Goal: Task Accomplishment & Management: Use online tool/utility

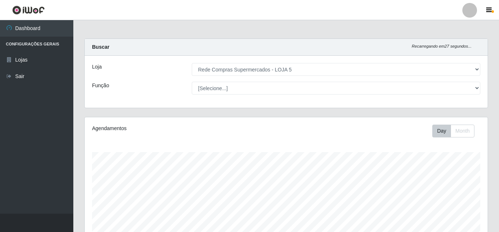
select select "397"
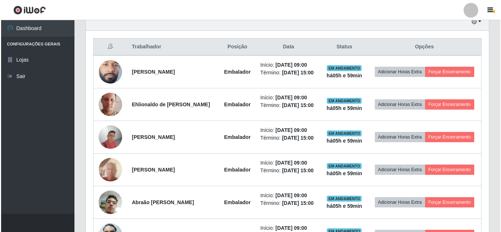
scroll to position [255, 0]
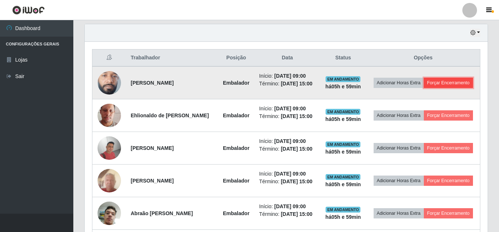
click at [424, 88] on button "Forçar Encerramento" at bounding box center [448, 83] width 49 height 10
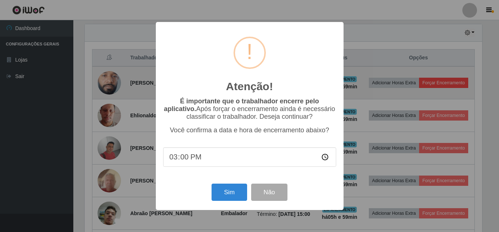
scroll to position [152, 399]
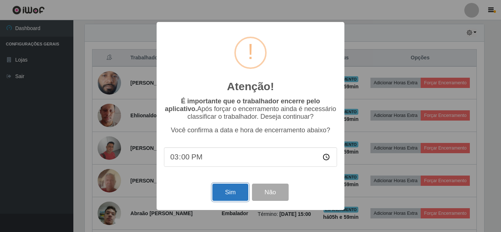
click at [238, 190] on button "Sim" at bounding box center [230, 192] width 36 height 17
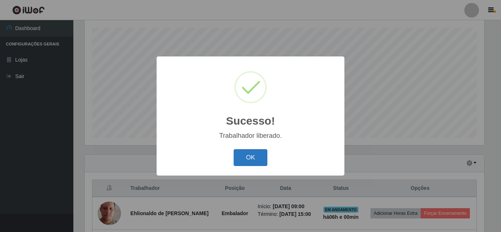
click at [252, 154] on button "OK" at bounding box center [251, 157] width 34 height 17
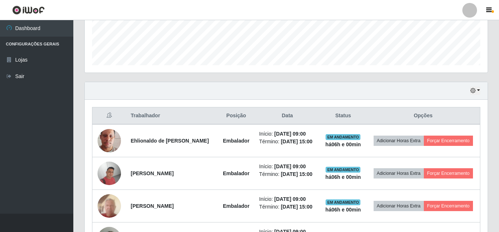
scroll to position [198, 0]
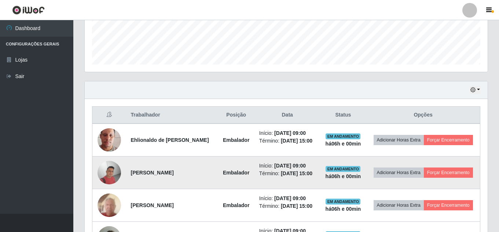
drag, startPoint x: 438, startPoint y: 186, endPoint x: 216, endPoint y: 179, distance: 222.4
click at [216, 179] on td "[PERSON_NAME]" at bounding box center [171, 173] width 91 height 33
click at [424, 178] on button "Forçar Encerramento" at bounding box center [448, 173] width 49 height 10
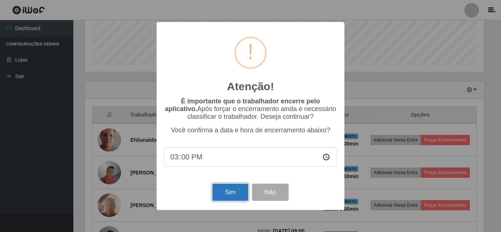
click at [227, 198] on button "Sim" at bounding box center [230, 192] width 36 height 17
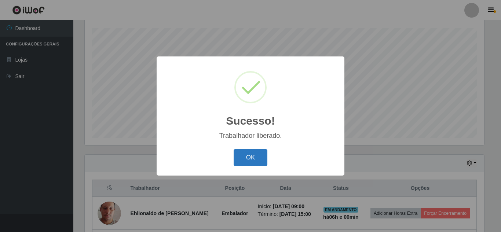
click at [259, 153] on button "OK" at bounding box center [251, 157] width 34 height 17
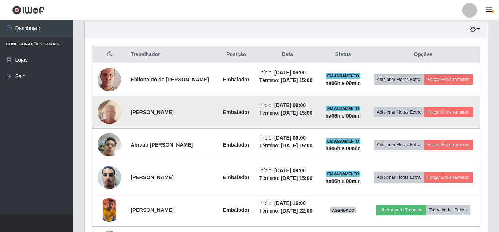
scroll to position [271, 0]
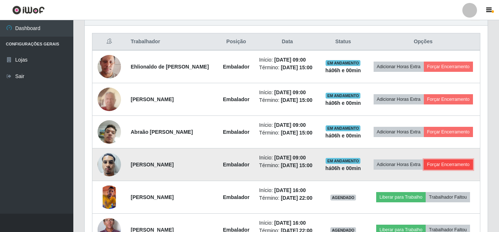
click at [424, 170] on button "Forçar Encerramento" at bounding box center [448, 165] width 49 height 10
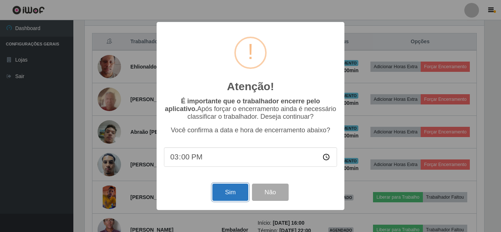
click at [237, 197] on button "Sim" at bounding box center [230, 192] width 36 height 17
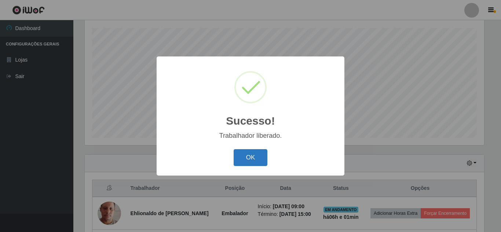
click at [258, 158] on button "OK" at bounding box center [251, 157] width 34 height 17
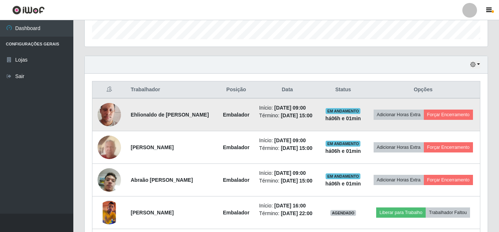
scroll to position [234, 0]
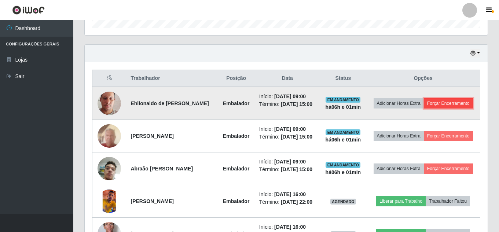
click at [437, 105] on button "Forçar Encerramento" at bounding box center [448, 103] width 49 height 10
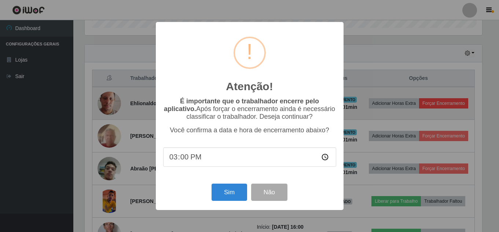
scroll to position [152, 399]
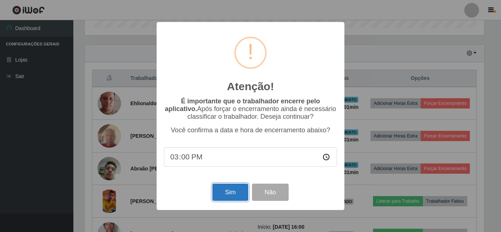
click at [231, 190] on button "Sim" at bounding box center [230, 192] width 36 height 17
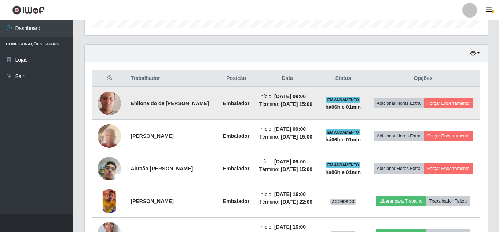
scroll to position [0, 0]
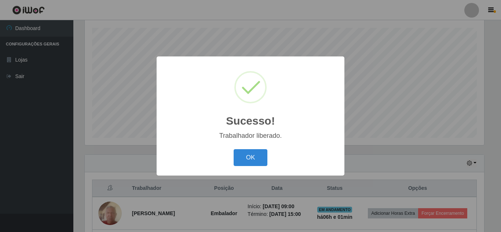
drag, startPoint x: 253, startPoint y: 154, endPoint x: 252, endPoint y: 160, distance: 6.0
click at [253, 154] on button "OK" at bounding box center [251, 157] width 34 height 17
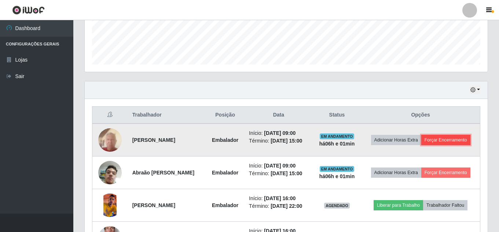
click at [463, 139] on button "Forçar Encerramento" at bounding box center [445, 140] width 49 height 10
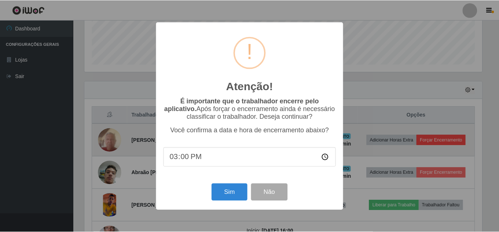
scroll to position [152, 399]
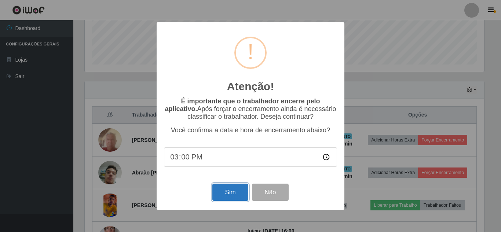
click at [234, 193] on button "Sim" at bounding box center [230, 192] width 36 height 17
